Goal: Task Accomplishment & Management: Complete application form

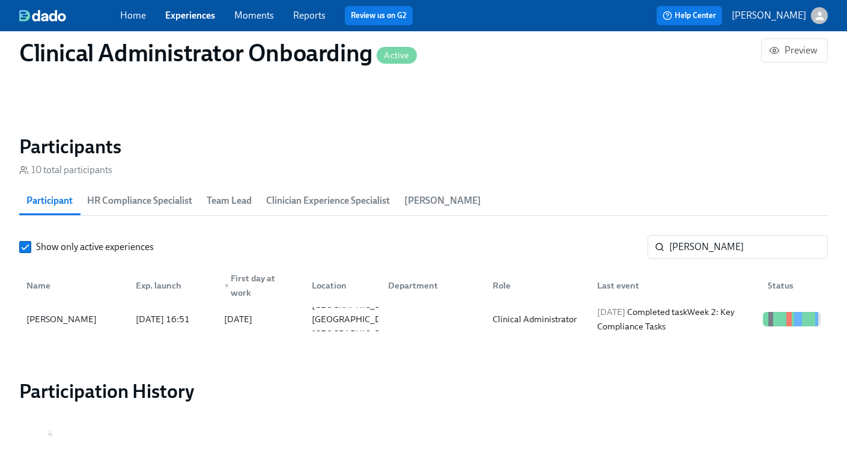
scroll to position [0, 4876]
click at [175, 20] on link "Experiences" at bounding box center [190, 15] width 50 height 11
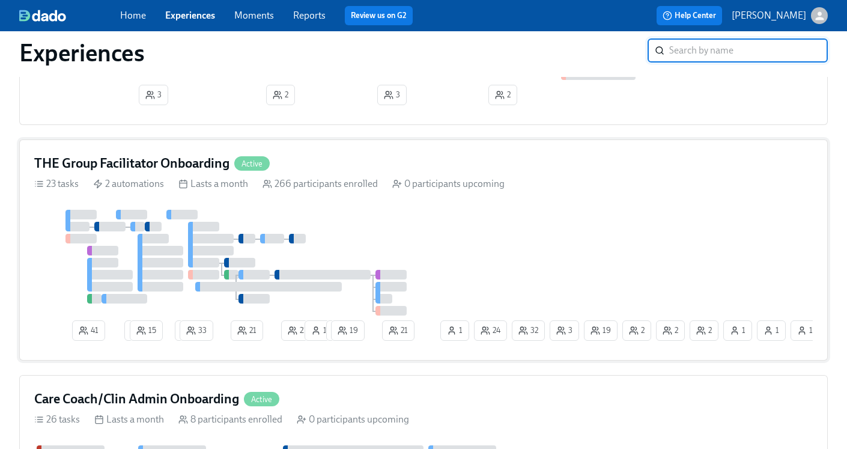
scroll to position [714, 0]
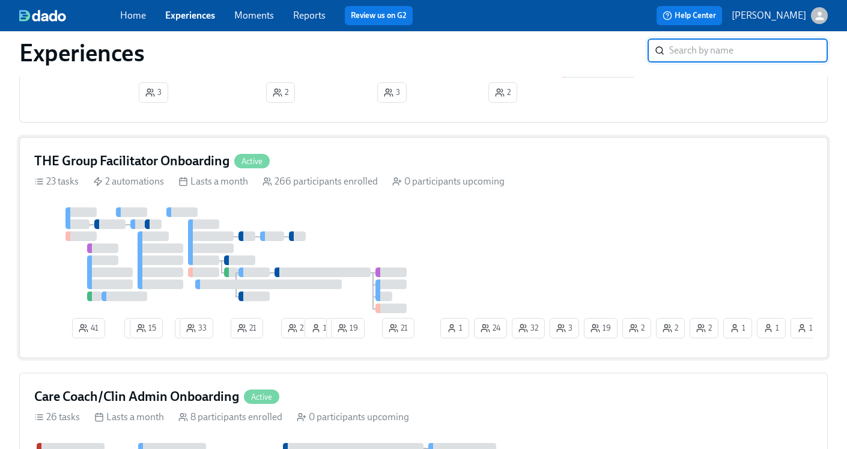
click at [158, 165] on h4 "THE Group Facilitator Onboarding" at bounding box center [131, 161] width 195 height 18
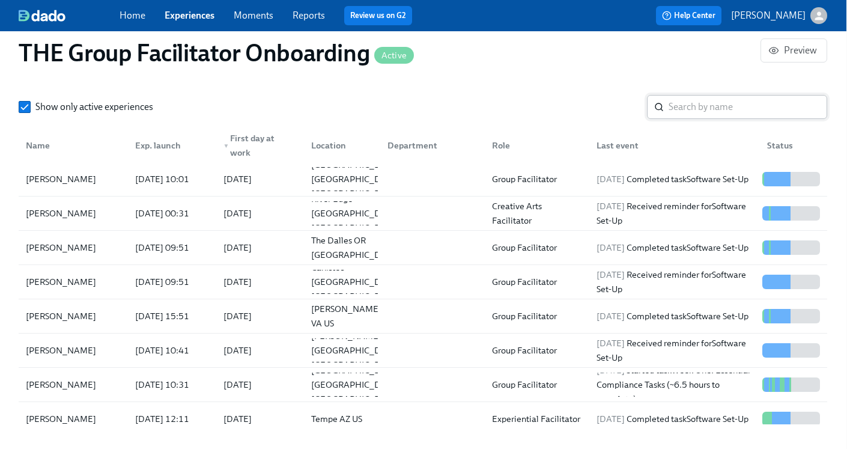
scroll to position [2, 0]
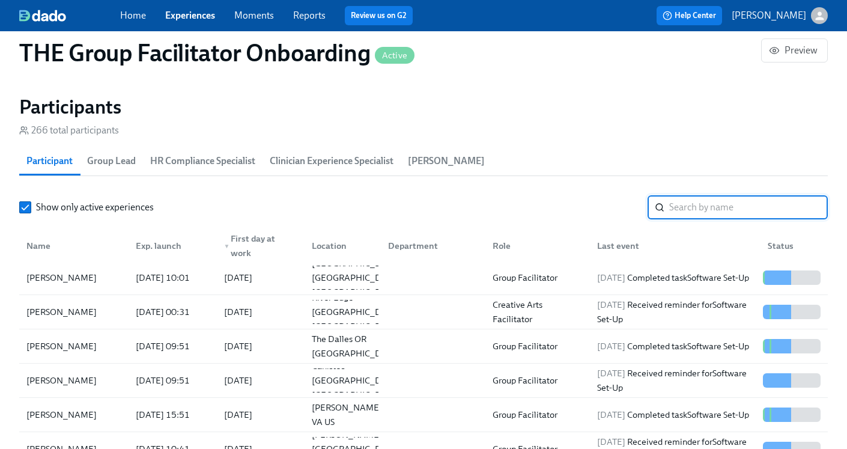
click at [697, 217] on input "search" at bounding box center [748, 207] width 159 height 24
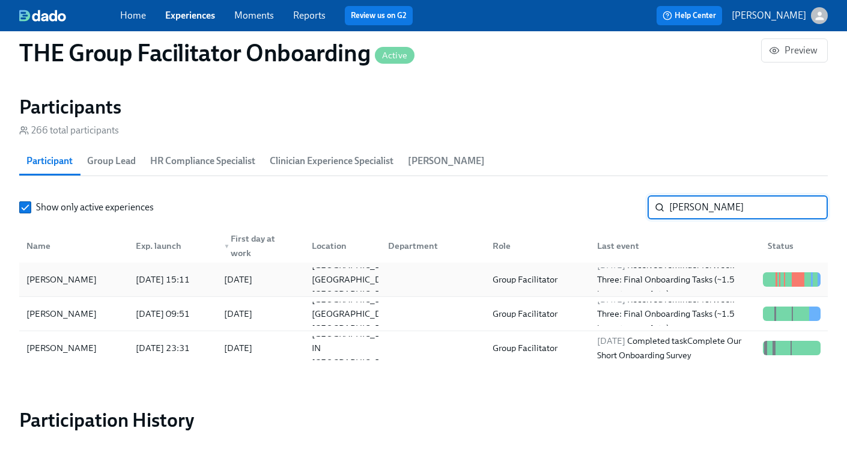
click at [524, 278] on div "Group Facilitator" at bounding box center [525, 279] width 74 height 14
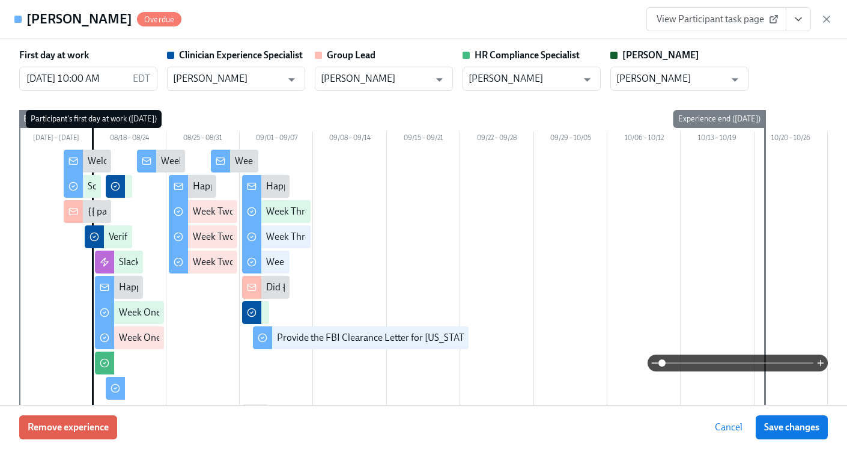
click at [801, 19] on icon "View task page" at bounding box center [798, 19] width 12 height 12
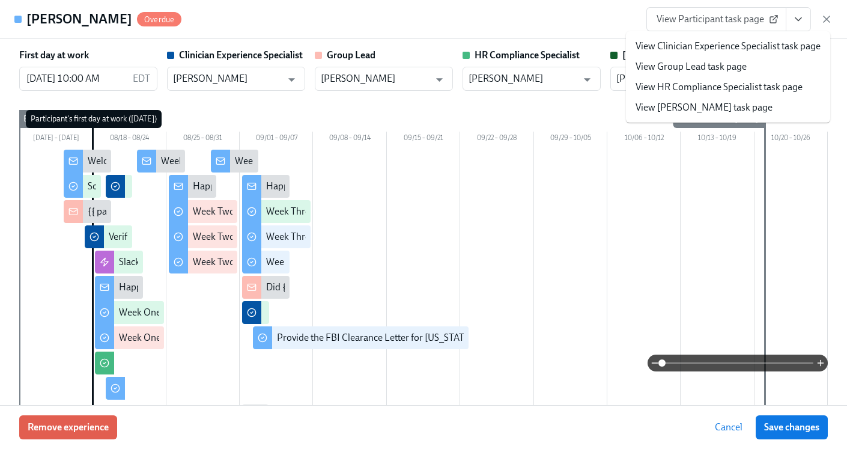
click at [741, 90] on link "View HR Compliance Specialist task page" at bounding box center [719, 86] width 167 height 13
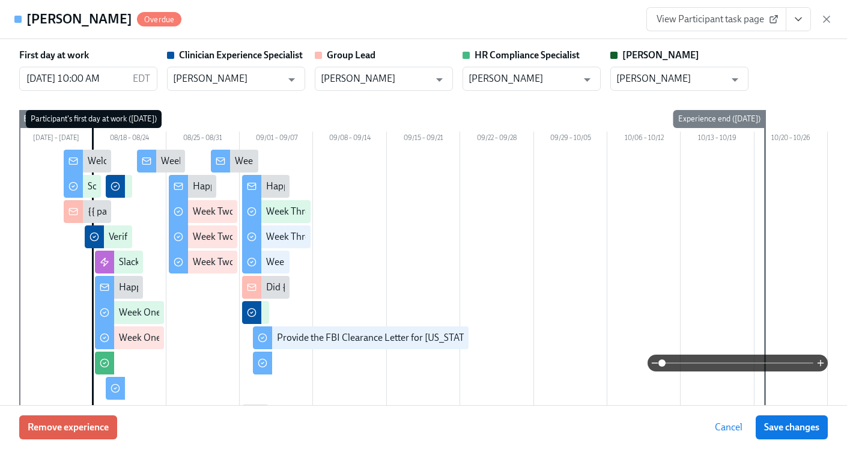
scroll to position [0, 19302]
click at [827, 16] on icon "button" at bounding box center [827, 19] width 12 height 12
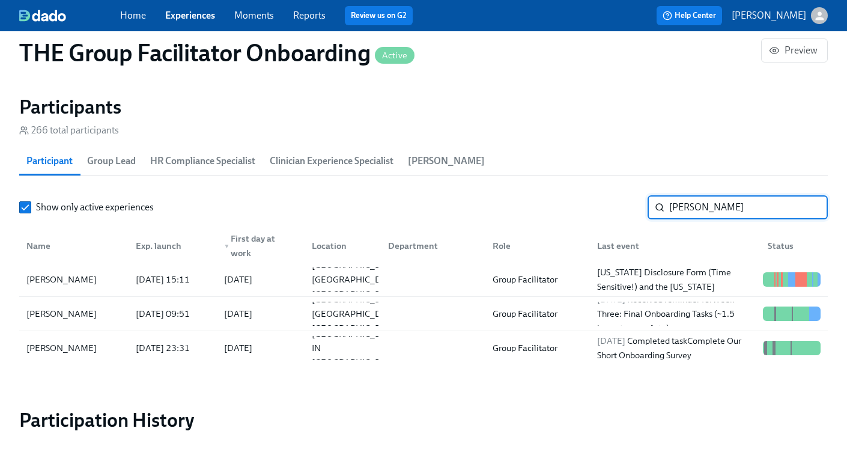
click at [761, 199] on input "[PERSON_NAME]" at bounding box center [748, 207] width 159 height 24
drag, startPoint x: 763, startPoint y: 207, endPoint x: 621, endPoint y: 197, distance: 142.1
click at [621, 199] on div "Show only active experiences [PERSON_NAME]" at bounding box center [423, 207] width 809 height 24
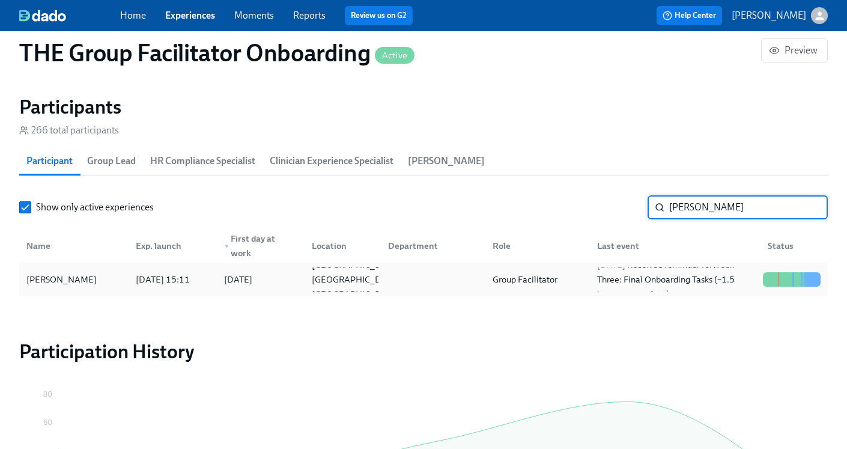
type input "[PERSON_NAME]"
click at [479, 277] on div at bounding box center [430, 279] width 105 height 24
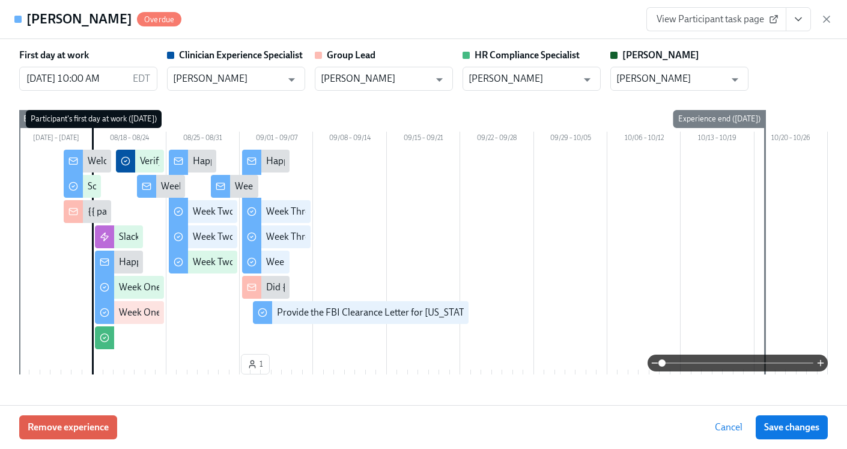
click at [800, 22] on icon "View task page" at bounding box center [798, 19] width 12 height 12
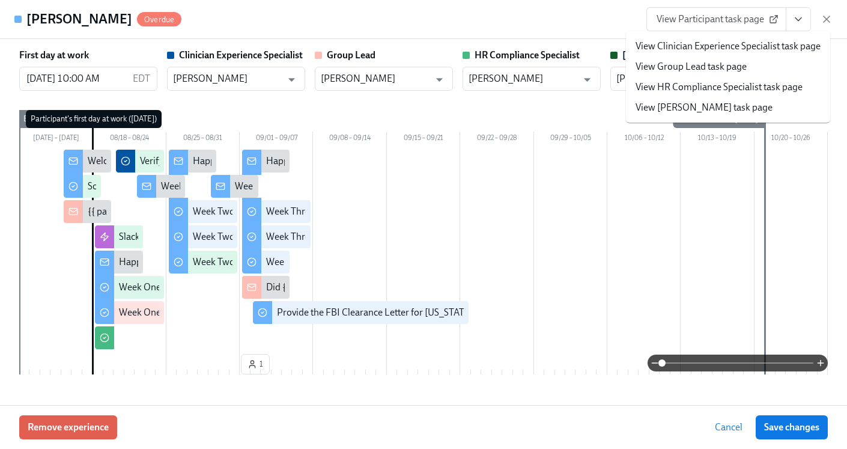
click at [713, 87] on link "View HR Compliance Specialist task page" at bounding box center [719, 86] width 167 height 13
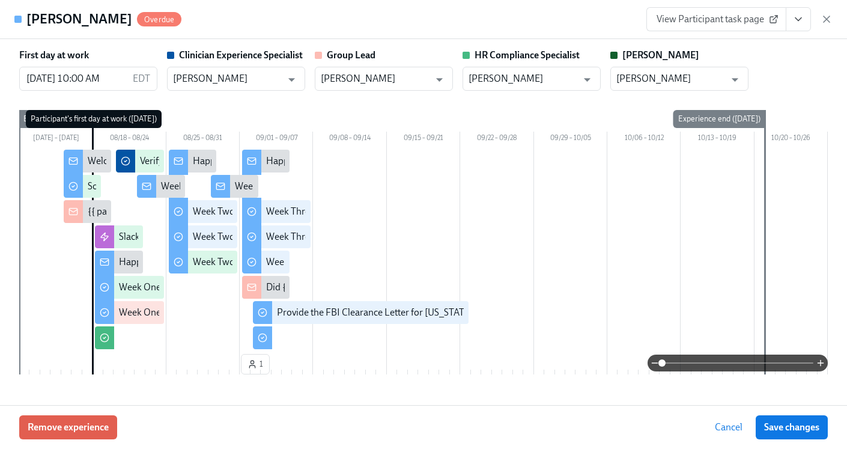
click at [798, 27] on button "View task page" at bounding box center [798, 19] width 25 height 24
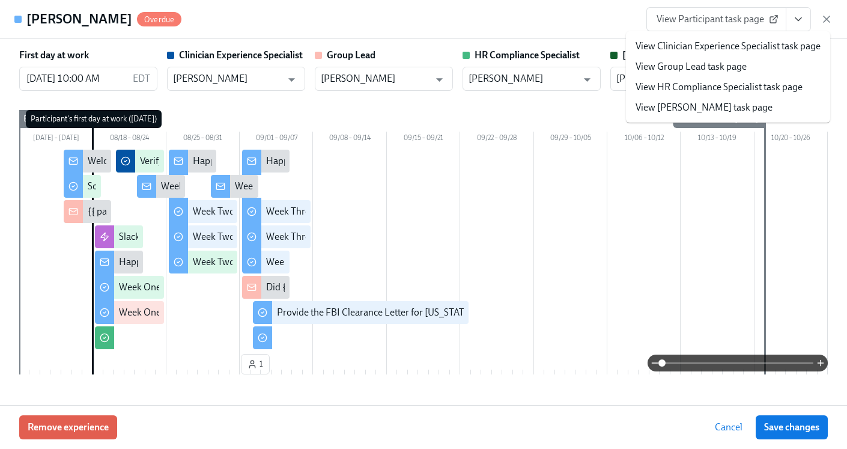
click at [700, 87] on link "View HR Compliance Specialist task page" at bounding box center [719, 86] width 167 height 13
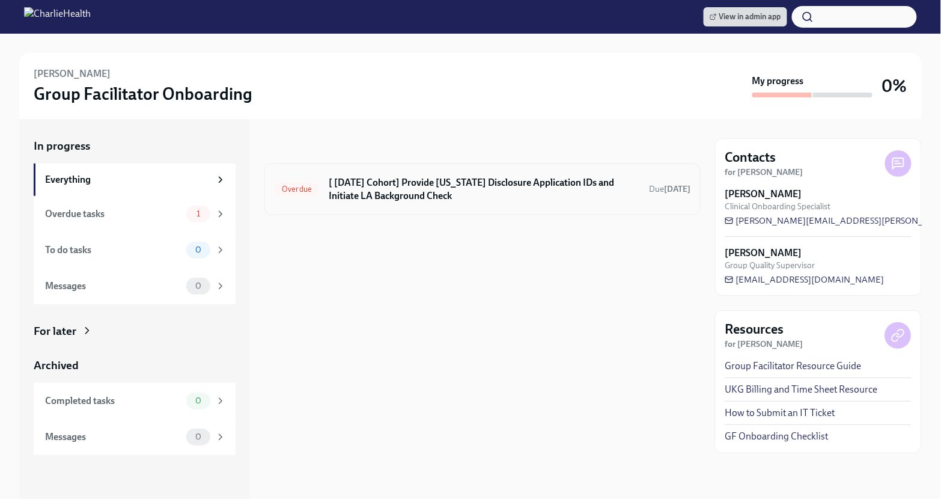
click at [502, 186] on h6 "[ [DATE] Cohort] Provide [US_STATE] Disclosure Application IDs and Initiate LA …" at bounding box center [484, 189] width 311 height 26
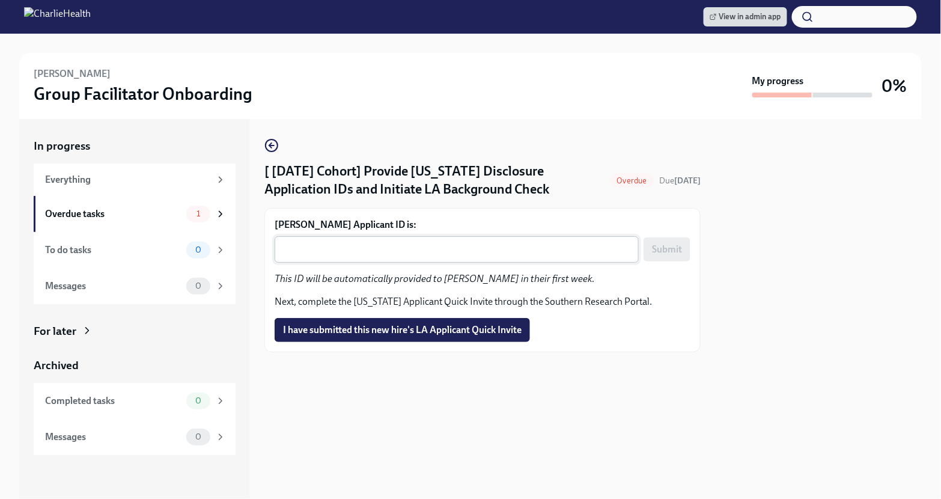
click at [428, 256] on textarea "Alexis Theus's Applicant ID is:" at bounding box center [457, 249] width 350 height 14
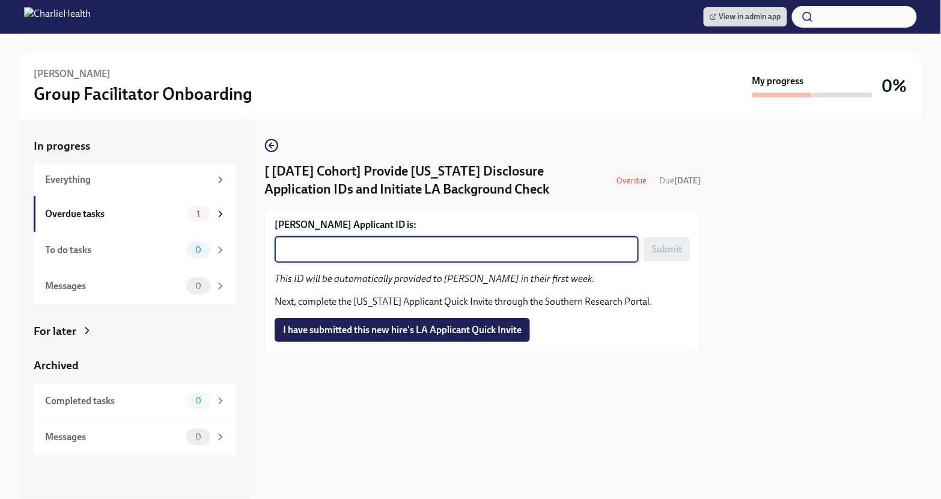
paste textarea "1246303"
type textarea "1246303"
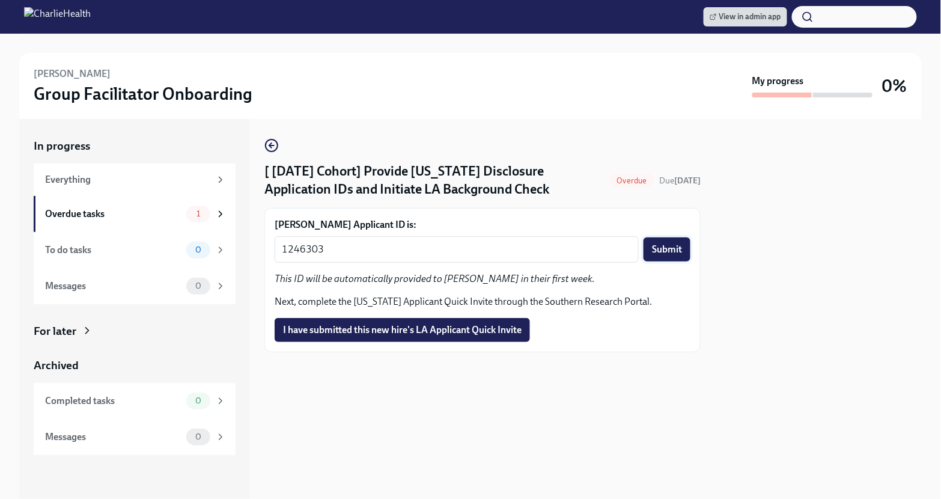
click at [673, 261] on button "Submit" at bounding box center [666, 249] width 47 height 24
click at [429, 336] on span "I have submitted this new hire's LA Applicant Quick Invite" at bounding box center [402, 330] width 238 height 12
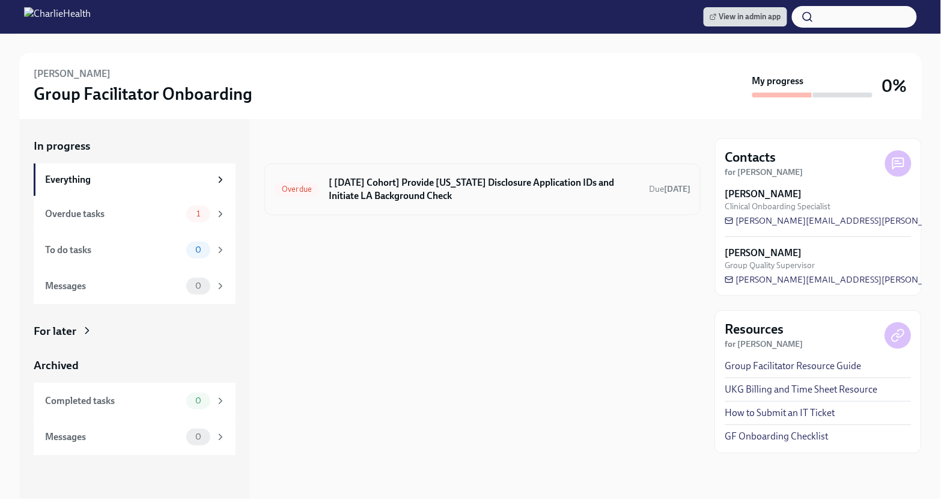
click at [520, 194] on h6 "[ [DATE] Cohort] Provide [US_STATE] Disclosure Application IDs and Initiate LA …" at bounding box center [484, 189] width 311 height 26
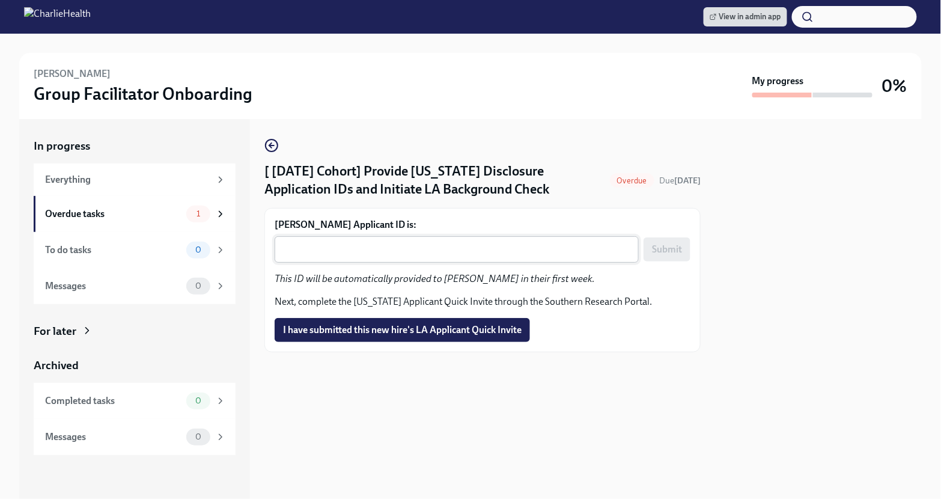
click at [383, 256] on textarea "[PERSON_NAME] Applicant ID is:" at bounding box center [457, 249] width 350 height 14
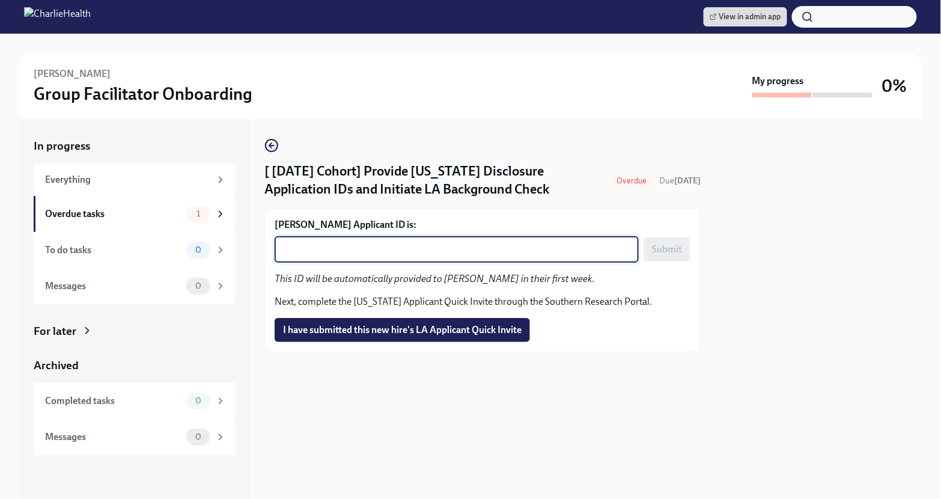
paste textarea "1246306"
type textarea "1246306"
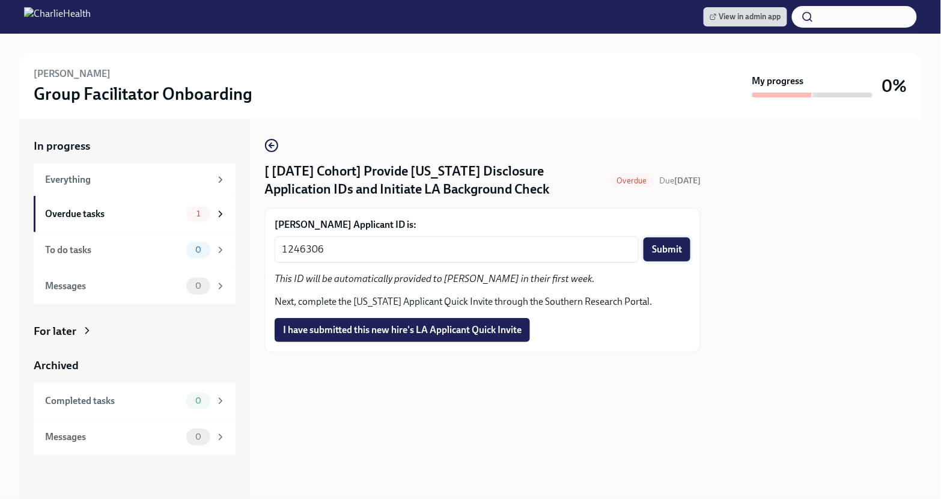
click at [668, 253] on span "Submit" at bounding box center [667, 249] width 30 height 12
click at [425, 336] on span "I have submitted this new hire's LA Applicant Quick Invite" at bounding box center [402, 330] width 238 height 12
